Goal: Task Accomplishment & Management: Use online tool/utility

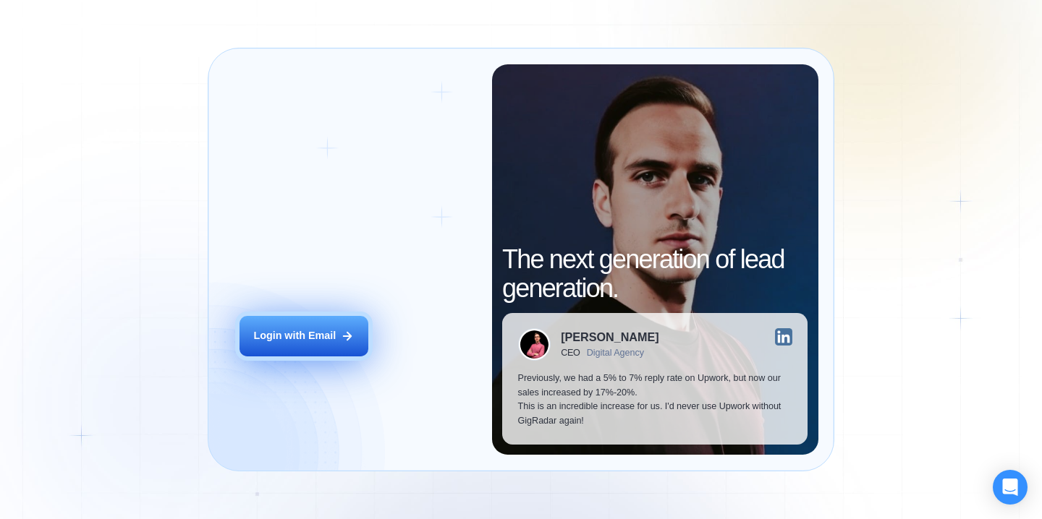
click at [323, 349] on button "Login with Email" at bounding box center [303, 336] width 129 height 41
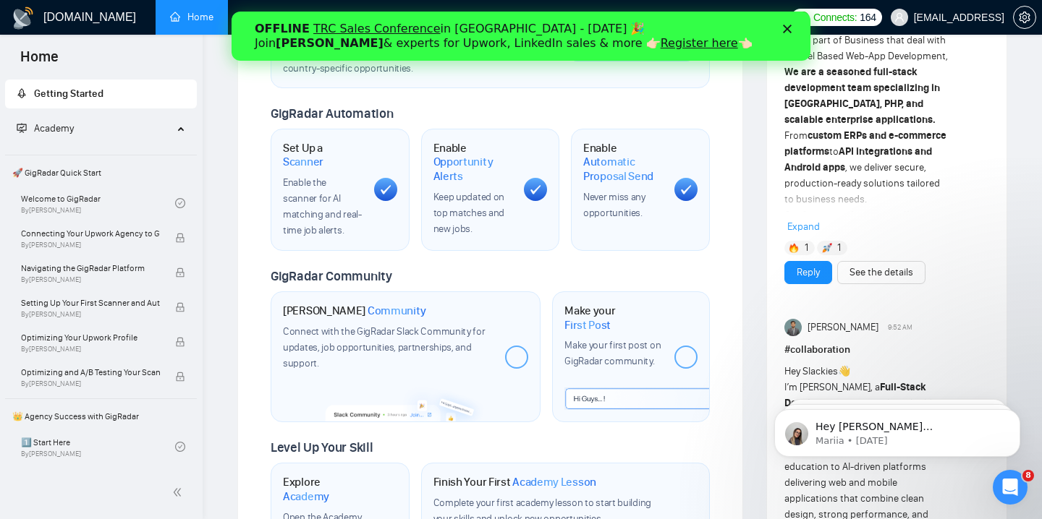
scroll to position [523, 0]
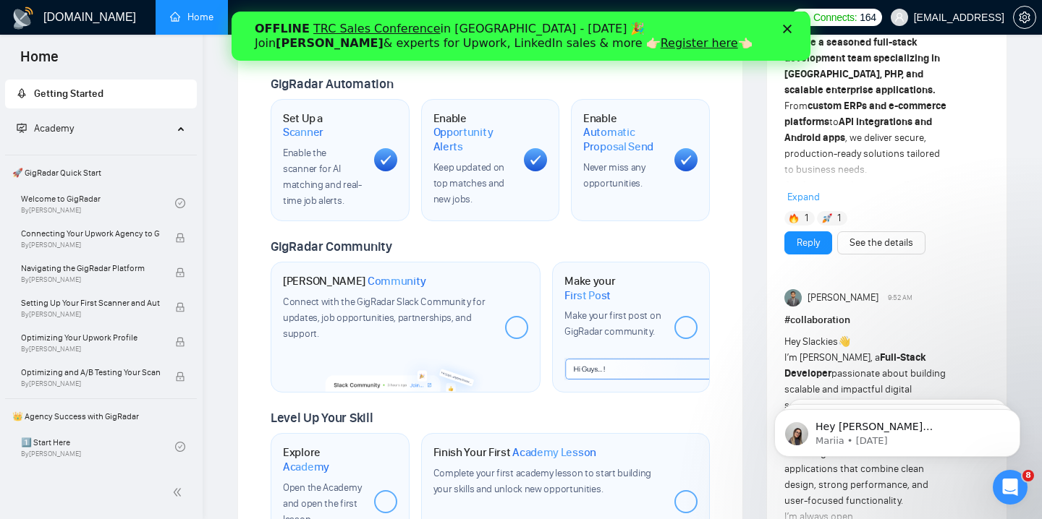
click at [787, 30] on icon "Close" at bounding box center [787, 29] width 9 height 9
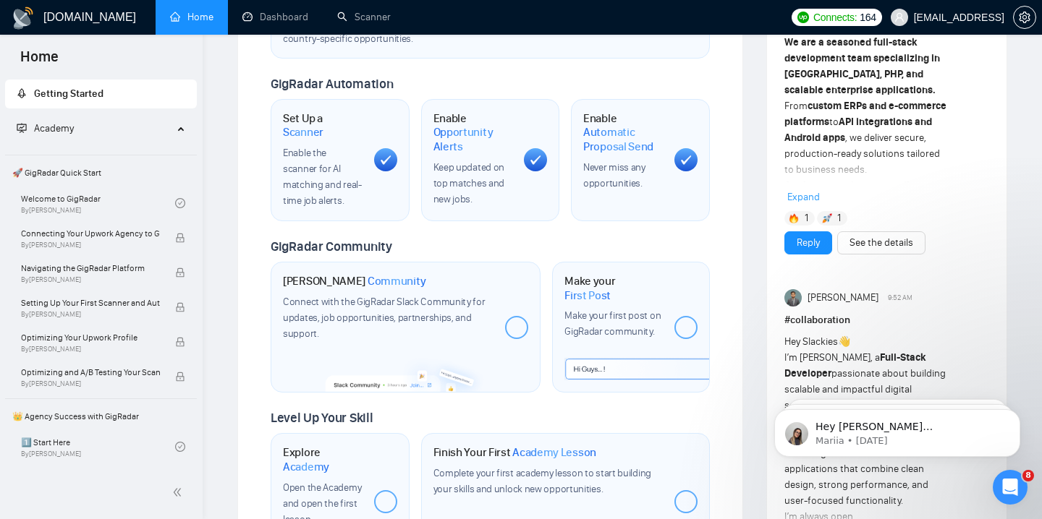
scroll to position [0, 0]
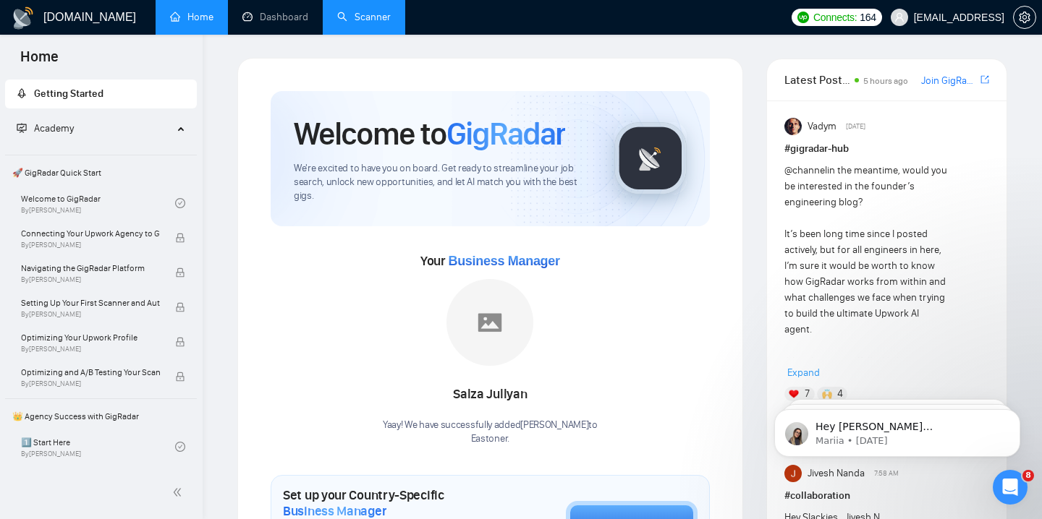
click at [343, 15] on link "Scanner" at bounding box center [364, 17] width 54 height 12
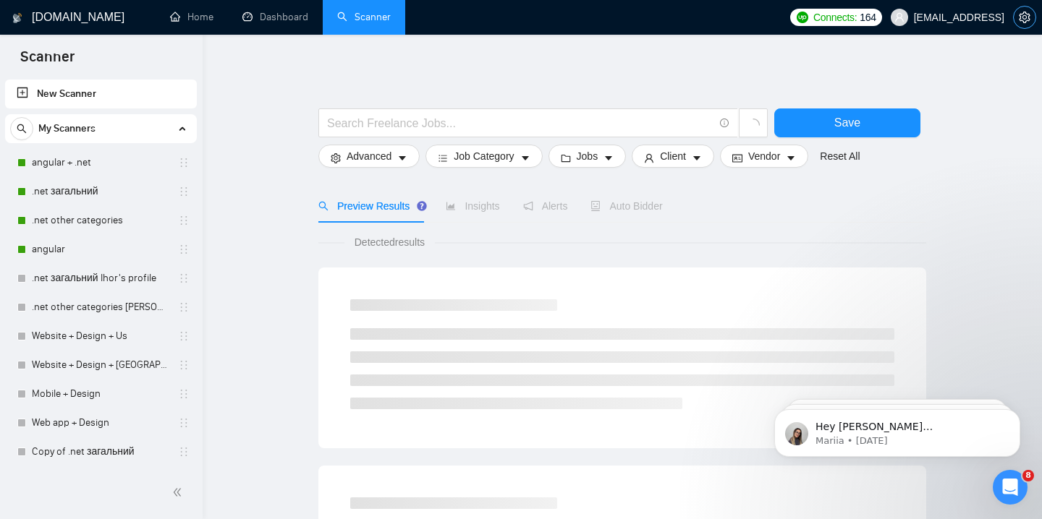
click at [1021, 18] on icon "setting" at bounding box center [1024, 18] width 12 height 12
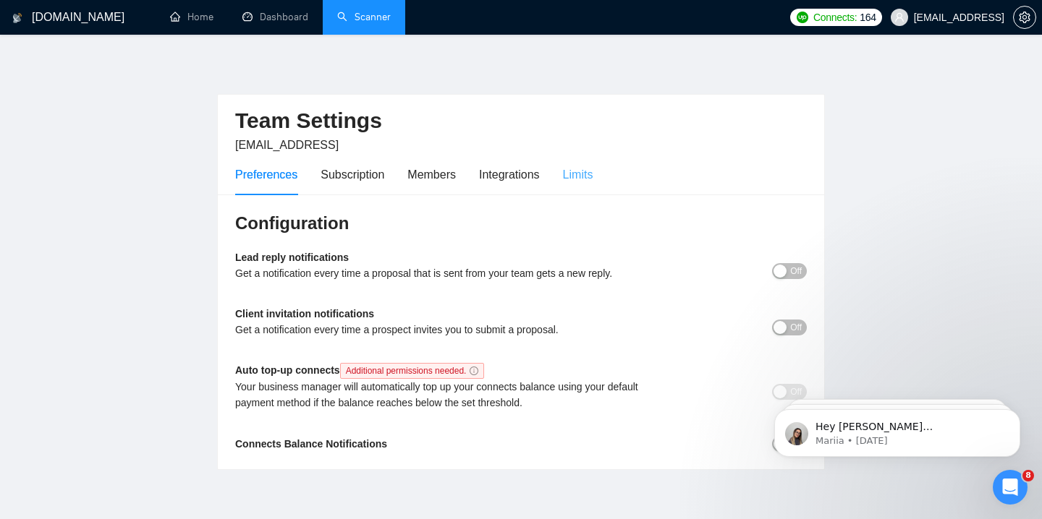
click at [576, 190] on div "Limits" at bounding box center [578, 174] width 30 height 41
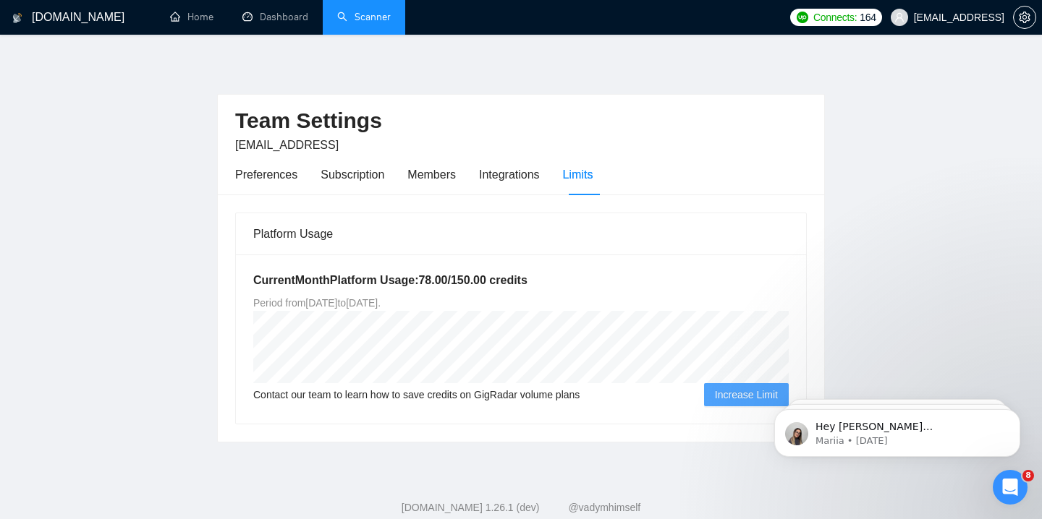
click at [348, 19] on link "Scanner" at bounding box center [364, 17] width 54 height 12
